Goal: Transaction & Acquisition: Purchase product/service

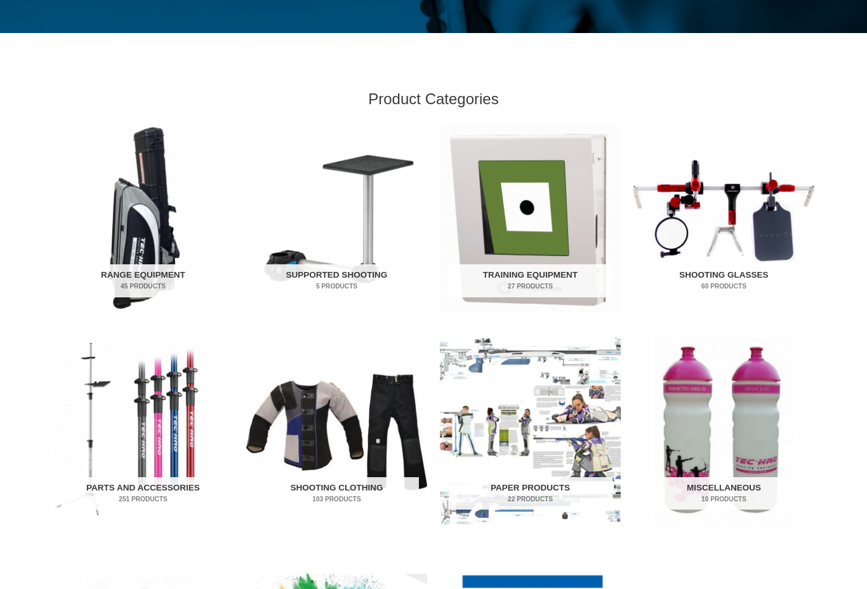
scroll to position [340, 0]
click at [721, 275] on h2 "Shooting Glasses 60 Products" at bounding box center [725, 280] width 164 height 33
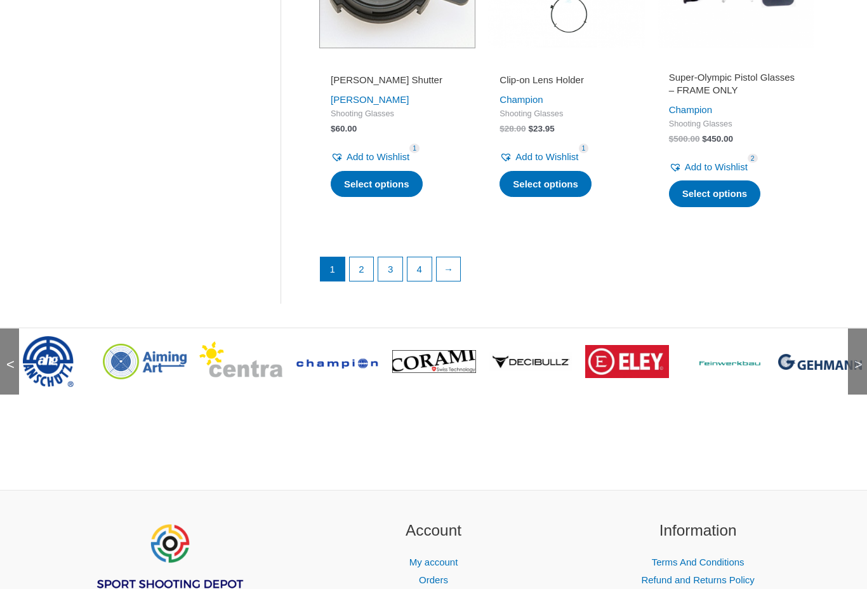
scroll to position [1890, 0]
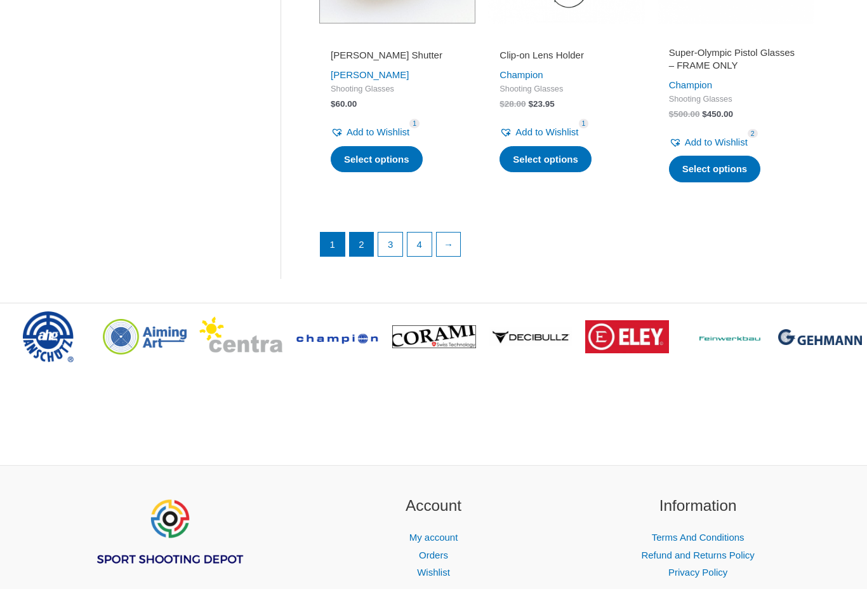
click at [361, 234] on link "2" at bounding box center [362, 244] width 24 height 24
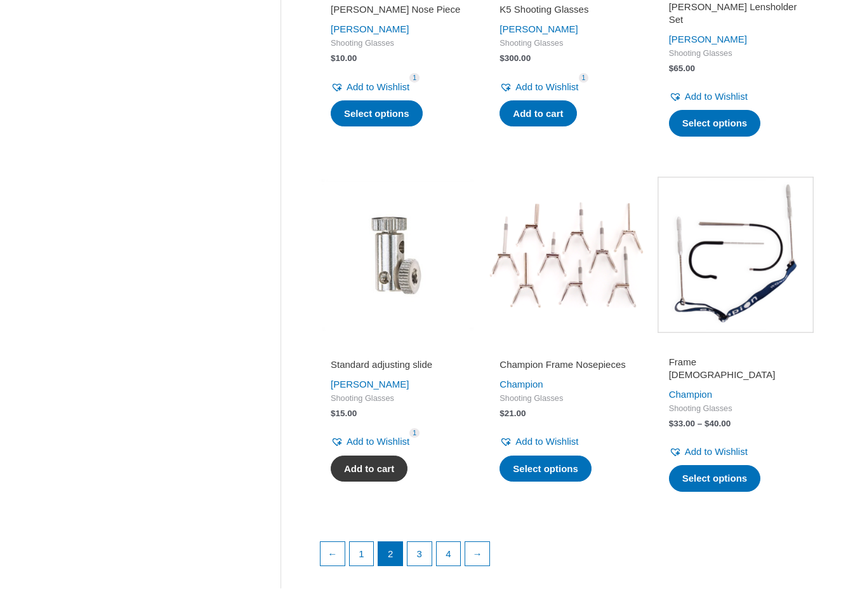
scroll to position [1550, 0]
click at [426, 542] on link "3" at bounding box center [420, 554] width 24 height 24
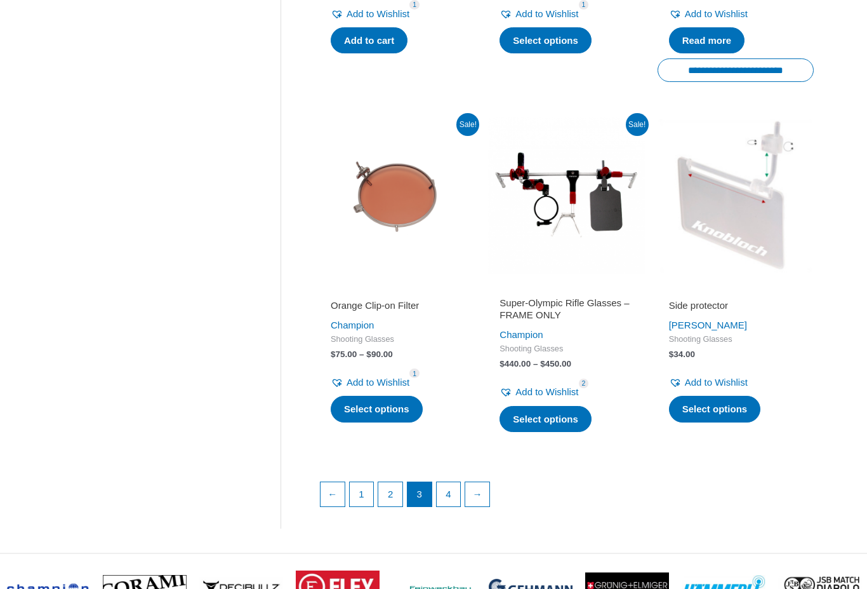
scroll to position [1667, 0]
click at [447, 482] on link "4" at bounding box center [449, 494] width 24 height 24
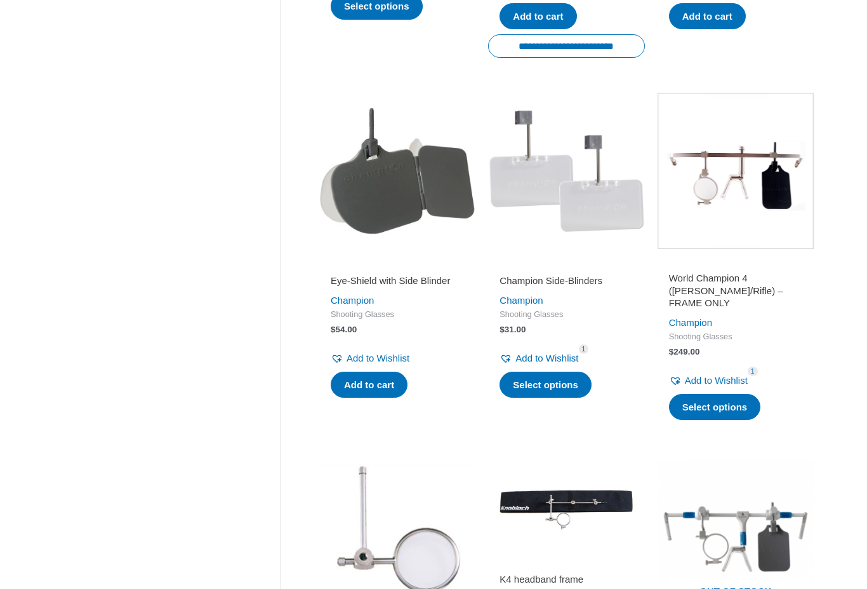
scroll to position [1299, 0]
click at [533, 375] on link "Select options" at bounding box center [546, 384] width 92 height 27
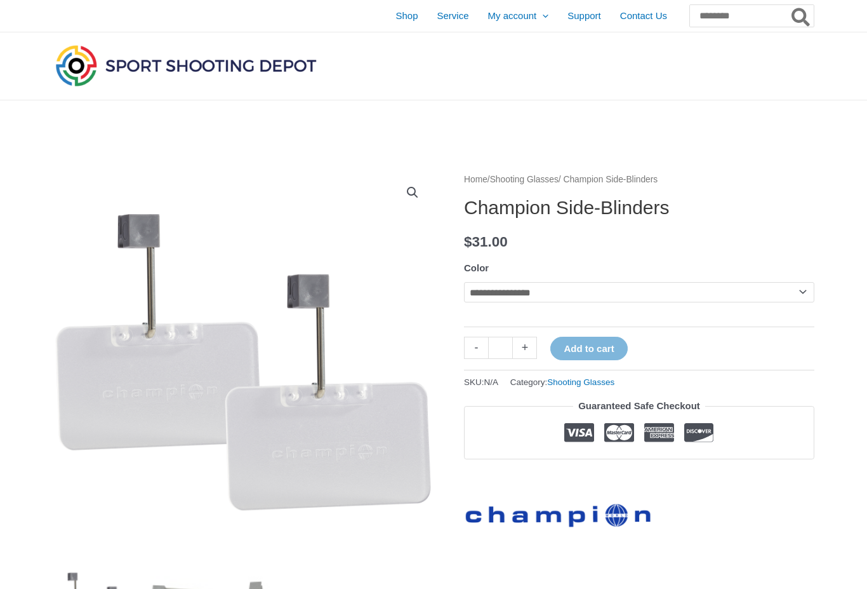
click at [807, 287] on select "**********" at bounding box center [639, 292] width 351 height 20
select select "**********"
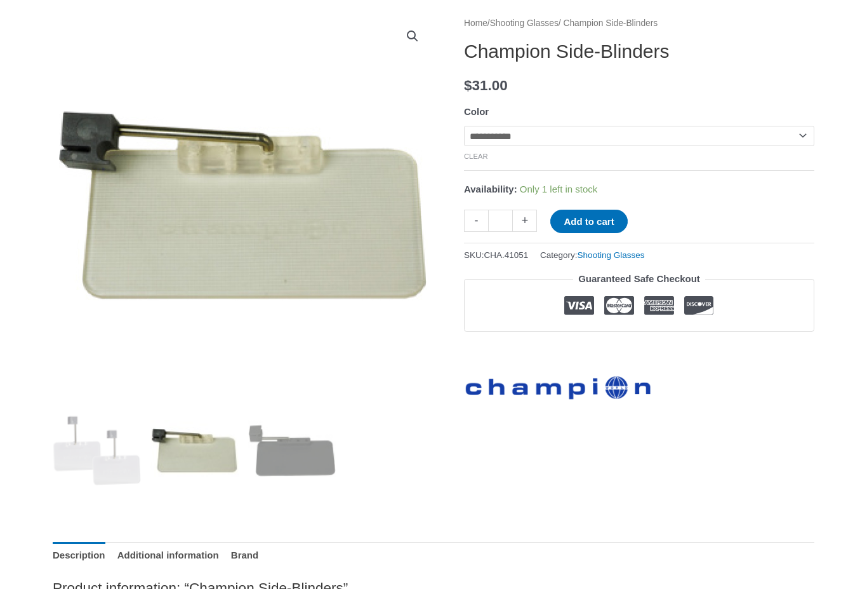
scroll to position [141, 0]
